Goal: Information Seeking & Learning: Check status

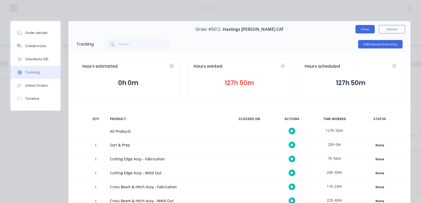
click at [365, 30] on button "Close" at bounding box center [365, 29] width 19 height 8
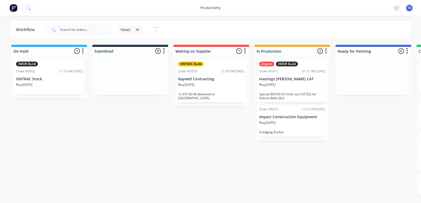
click at [208, 83] on div "Req. [DATE]" at bounding box center [211, 86] width 66 height 9
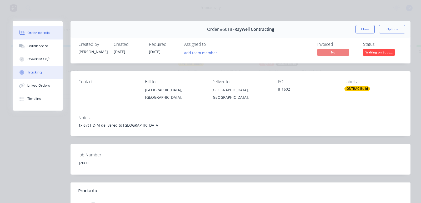
click at [32, 68] on button "Tracking" at bounding box center [38, 72] width 50 height 13
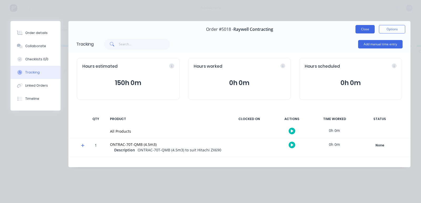
click at [366, 32] on button "Close" at bounding box center [365, 29] width 19 height 8
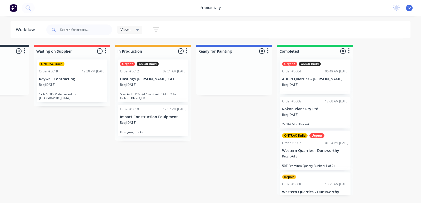
click at [316, 81] on div "Urgent XMOR Build Order #5004 06:49 AM [DATE] ADBRI Quarries - [PERSON_NAME] Re…" at bounding box center [315, 76] width 71 height 35
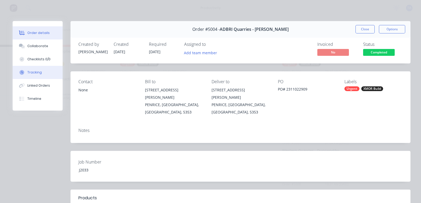
click at [36, 72] on div "Tracking" at bounding box center [34, 72] width 14 height 5
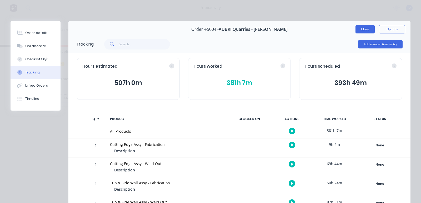
click at [356, 28] on button "Close" at bounding box center [365, 29] width 19 height 8
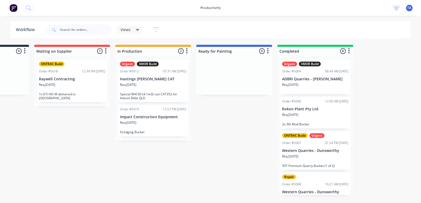
click at [311, 108] on p "Rokon Plant Pty Ltd" at bounding box center [315, 109] width 66 height 4
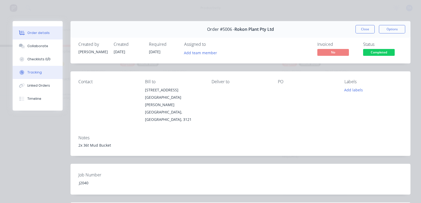
click at [41, 72] on button "Tracking" at bounding box center [38, 72] width 50 height 13
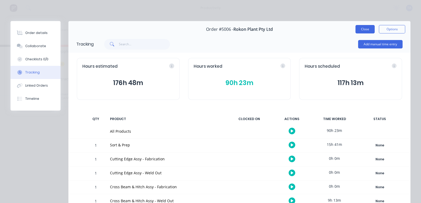
click at [359, 31] on button "Close" at bounding box center [365, 29] width 19 height 8
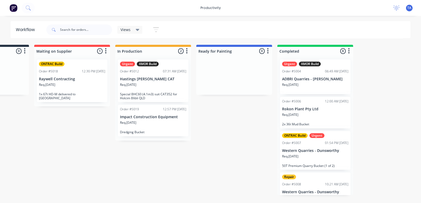
click at [151, 119] on div "Order #5019 12:57 PM [DATE] Impact Construction Equipment Req. [DATE] Dredging …" at bounding box center [153, 121] width 71 height 32
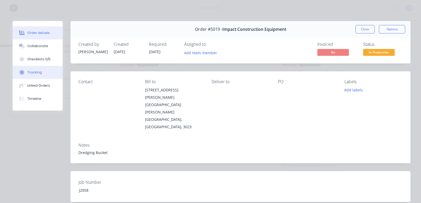
click at [37, 72] on div "Tracking" at bounding box center [34, 72] width 14 height 5
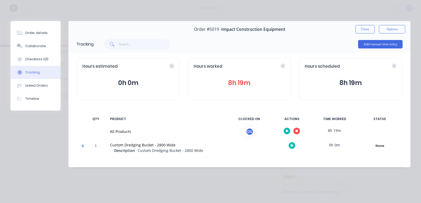
click at [299, 132] on button "button" at bounding box center [296, 131] width 7 height 7
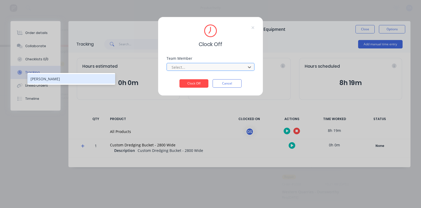
click at [195, 69] on div at bounding box center [207, 67] width 72 height 7
click at [252, 27] on icon at bounding box center [252, 28] width 3 height 4
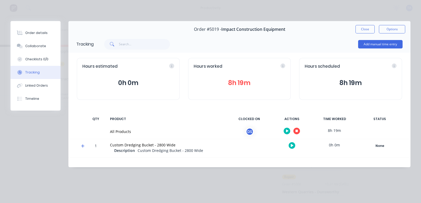
click at [287, 131] on icon "button" at bounding box center [287, 131] width 3 height 3
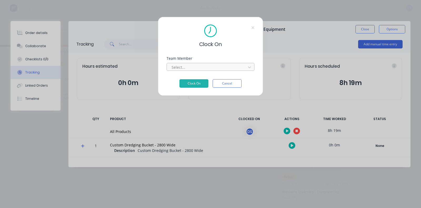
click at [185, 66] on div at bounding box center [207, 67] width 72 height 7
click at [167, 113] on div "Clock On Team Member Select... Clock On Cancel" at bounding box center [210, 104] width 421 height 208
click at [240, 84] on button "Cancel" at bounding box center [227, 83] width 29 height 8
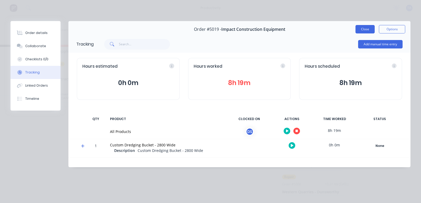
click at [370, 29] on button "Close" at bounding box center [365, 29] width 19 height 8
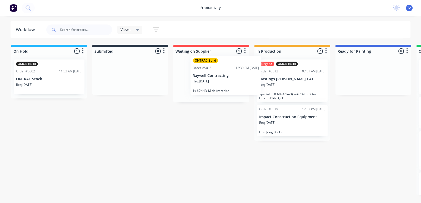
drag, startPoint x: 224, startPoint y: 86, endPoint x: 237, endPoint y: 76, distance: 16.2
click at [237, 76] on div "ONTRAC Build Order #5018 12:30 PM [DATE] Raywell Contracting Req. [DATE] 1x 67t…" at bounding box center [211, 78] width 76 height 47
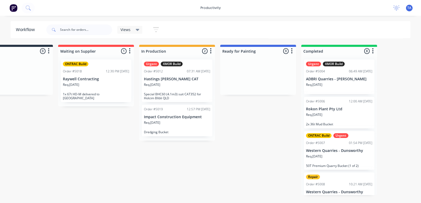
scroll to position [0, 117]
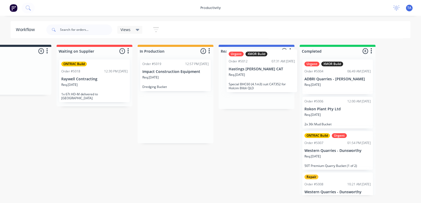
drag, startPoint x: 171, startPoint y: 88, endPoint x: 260, endPoint y: 89, distance: 89.3
click at [260, 89] on div "On Hold 1 Sort By Created date Required date Order number Customer name Most re…" at bounding box center [203, 120] width 649 height 150
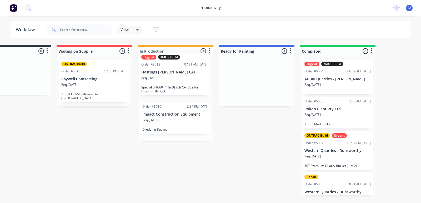
drag, startPoint x: 251, startPoint y: 86, endPoint x: 181, endPoint y: 79, distance: 70.1
click at [181, 79] on div "On Hold 1 Sort By Created date Required date Order number Customer name Most re…" at bounding box center [203, 120] width 649 height 150
